Goal: Find specific page/section: Find specific page/section

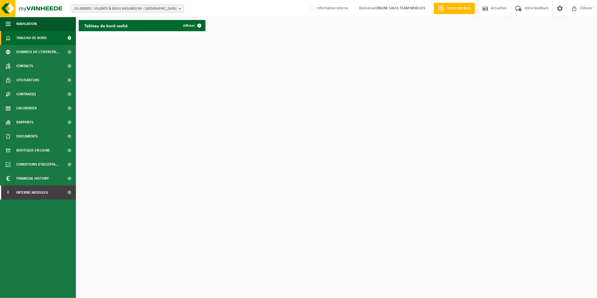
click at [117, 7] on span "01-000001 - VILLEROY & BOCH WELLNESS NV - [GEOGRAPHIC_DATA]" at bounding box center [126, 8] width 102 height 8
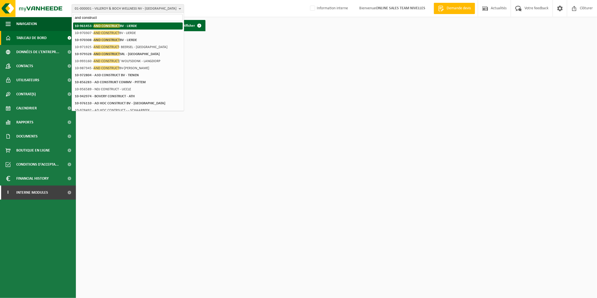
type input "and construct"
click at [123, 24] on strong "10-961453 - AND CONSTRUCT BV - LIERDE" at bounding box center [106, 26] width 62 height 4
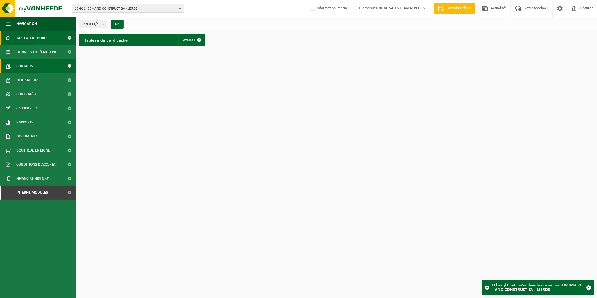
click at [34, 65] on link "Contacts" at bounding box center [38, 66] width 76 height 14
